Goal: Navigation & Orientation: Find specific page/section

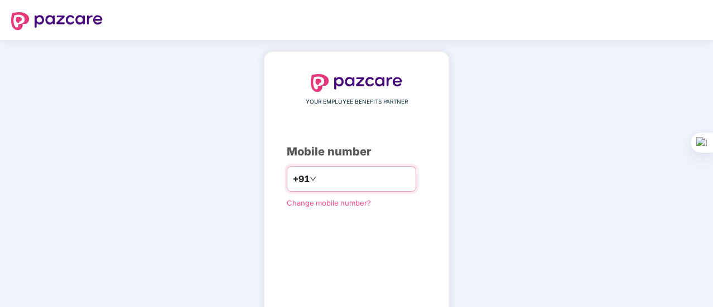
type input "**********"
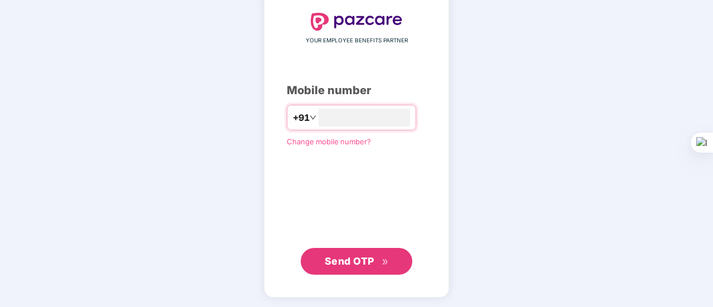
scroll to position [61, 0]
click at [359, 257] on span "Send OTP" at bounding box center [350, 262] width 50 height 12
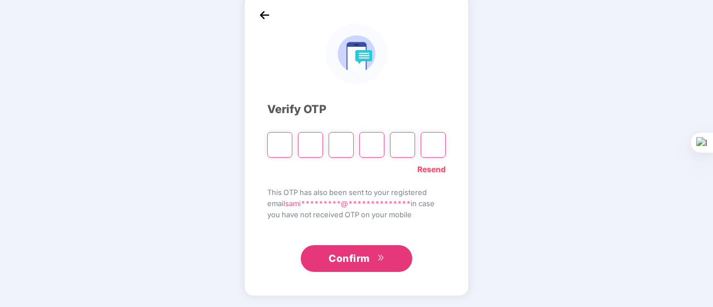
scroll to position [56, 0]
type input "*"
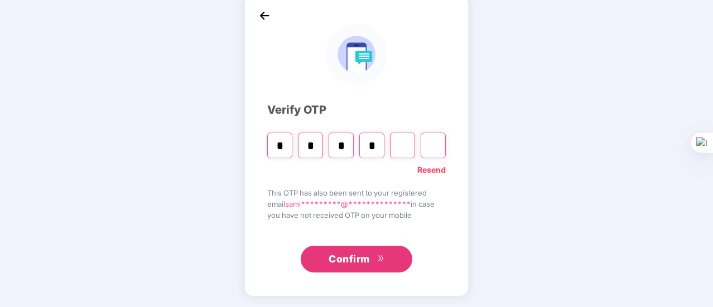
type input "*"
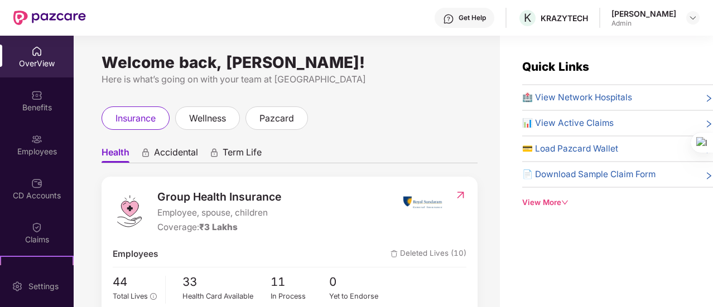
click at [507, 33] on div "Get Help K KRAZYTECH [PERSON_NAME] Admin" at bounding box center [393, 18] width 614 height 36
drag, startPoint x: 712, startPoint y: 47, endPoint x: 714, endPoint y: 119, distance: 71.4
click at [712, 119] on html "Get Help K KRAZYTECH [PERSON_NAME] Admin OverView Benefits Employees CD Account…" at bounding box center [356, 153] width 713 height 307
